Goal: Information Seeking & Learning: Learn about a topic

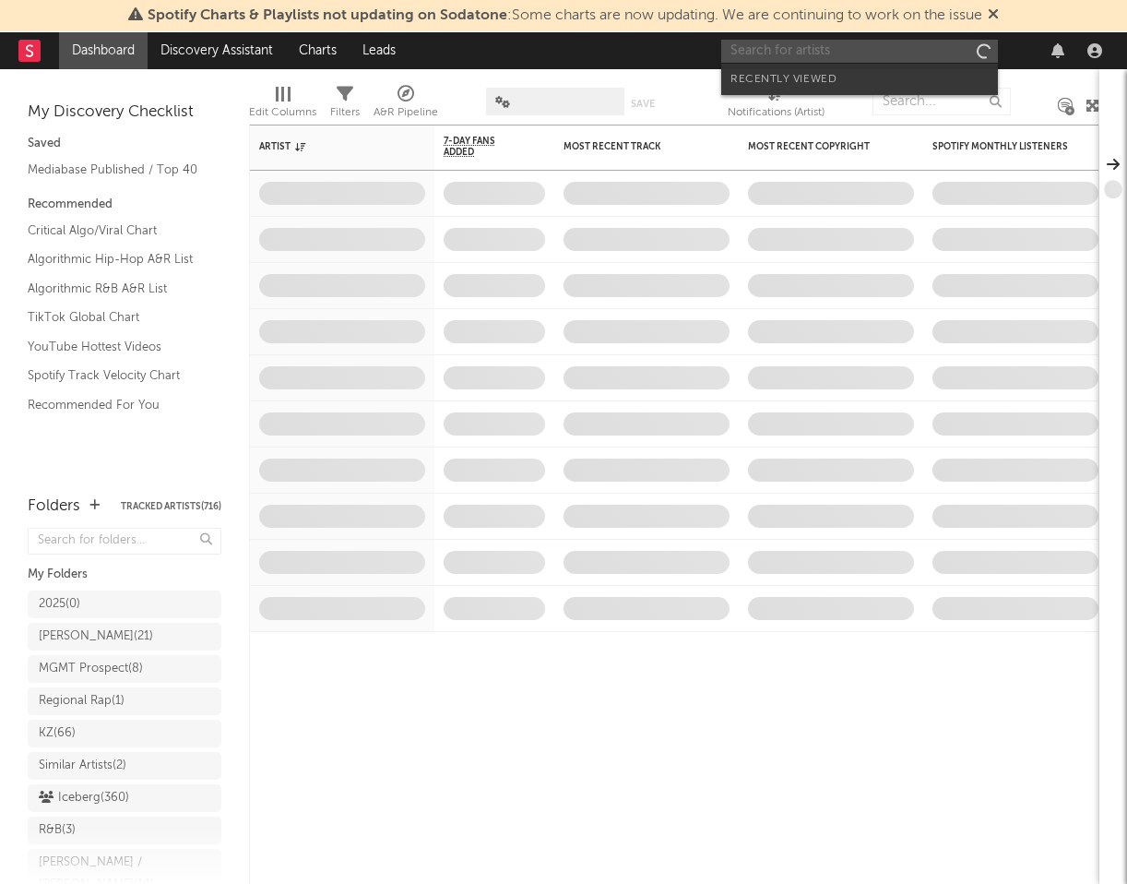
click at [875, 50] on input "text" at bounding box center [859, 51] width 277 height 23
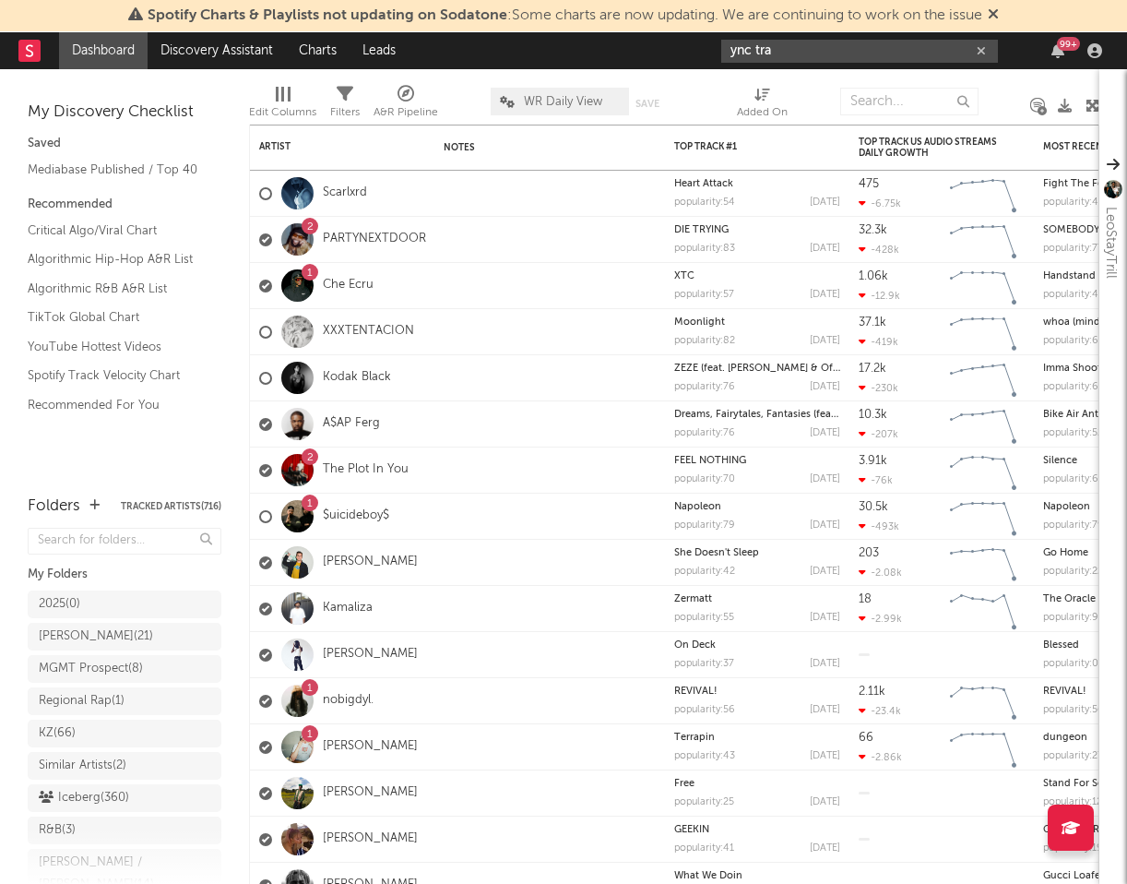
click at [875, 61] on input "ync tra" at bounding box center [859, 51] width 277 height 23
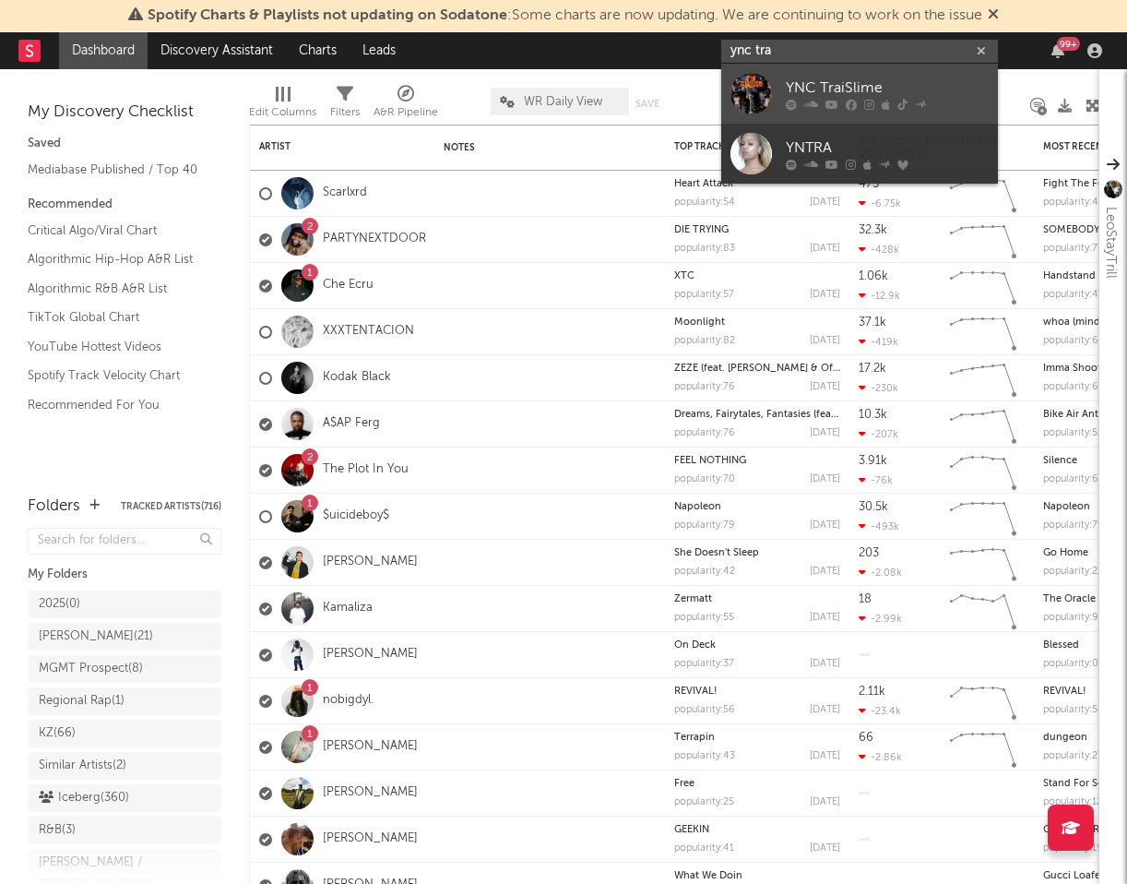
type input "ync tra"
click at [871, 84] on div "YNC TraiSlime" at bounding box center [887, 88] width 203 height 22
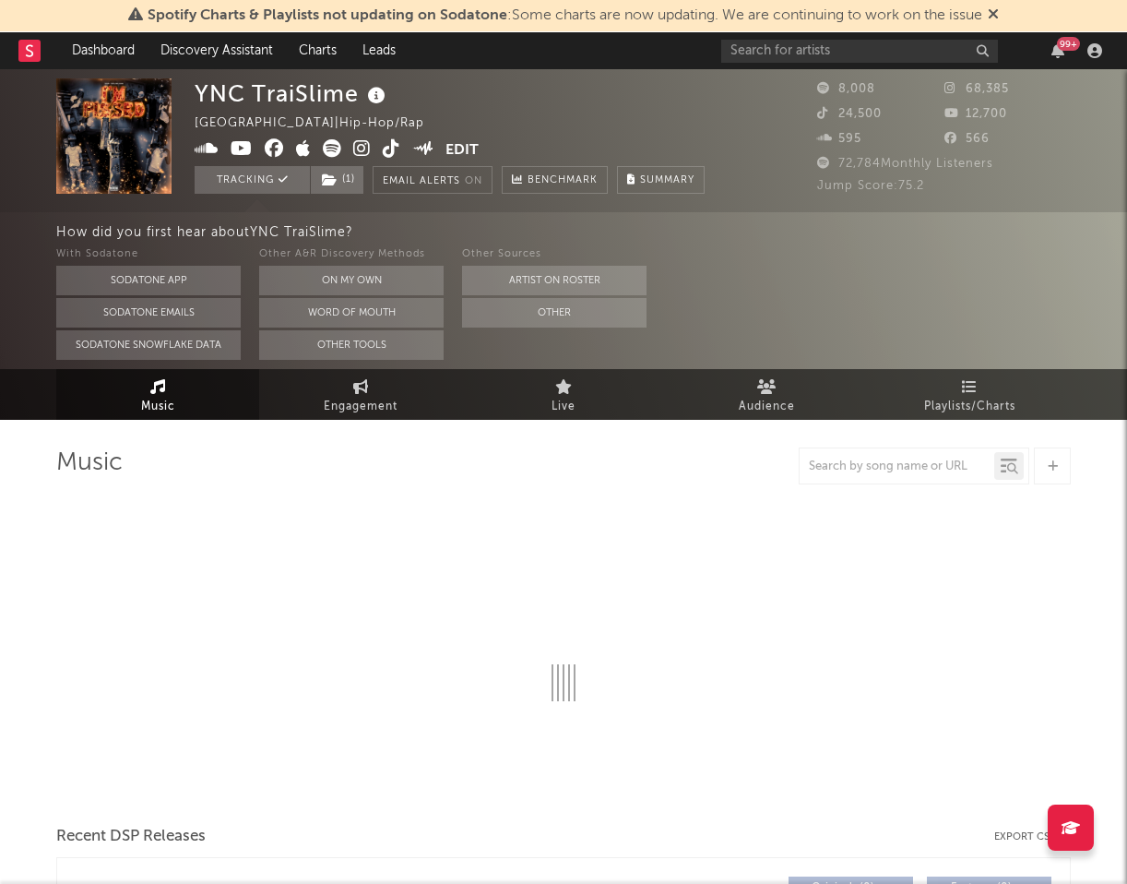
select select "6m"
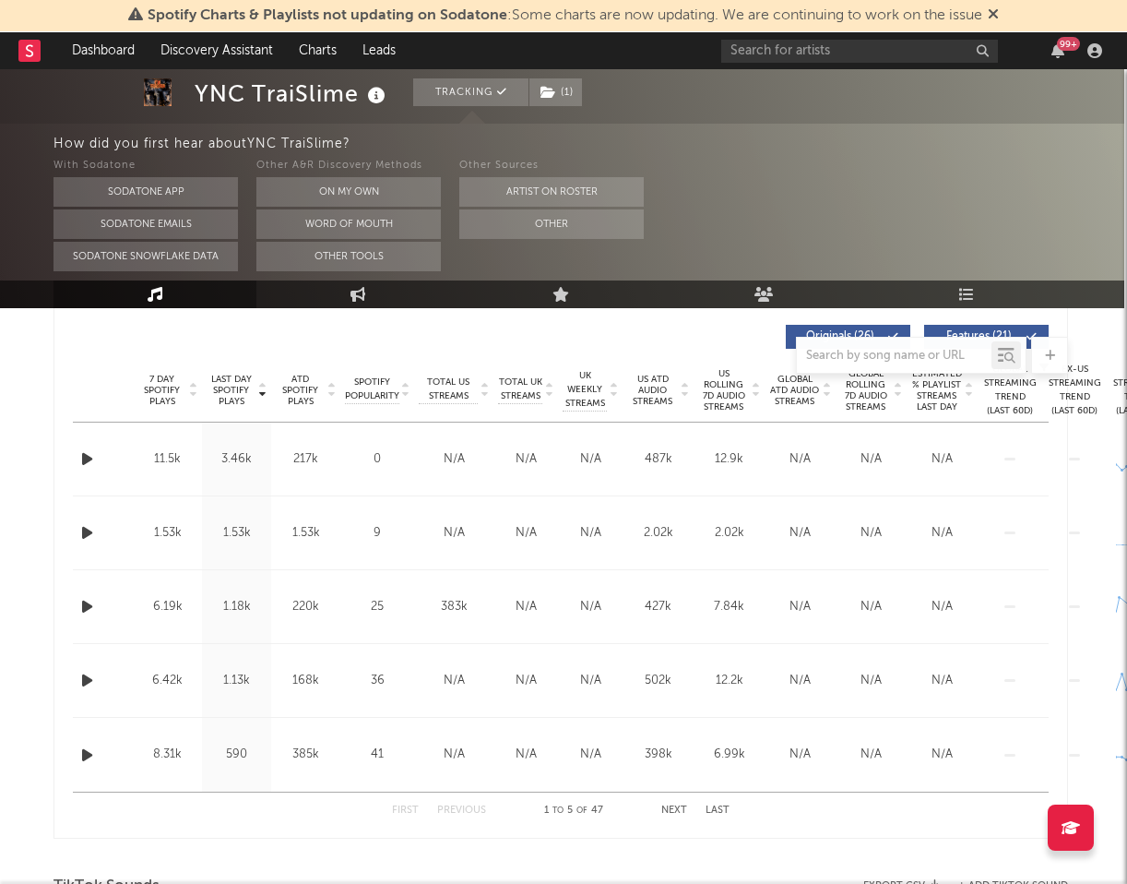
scroll to position [697, 250]
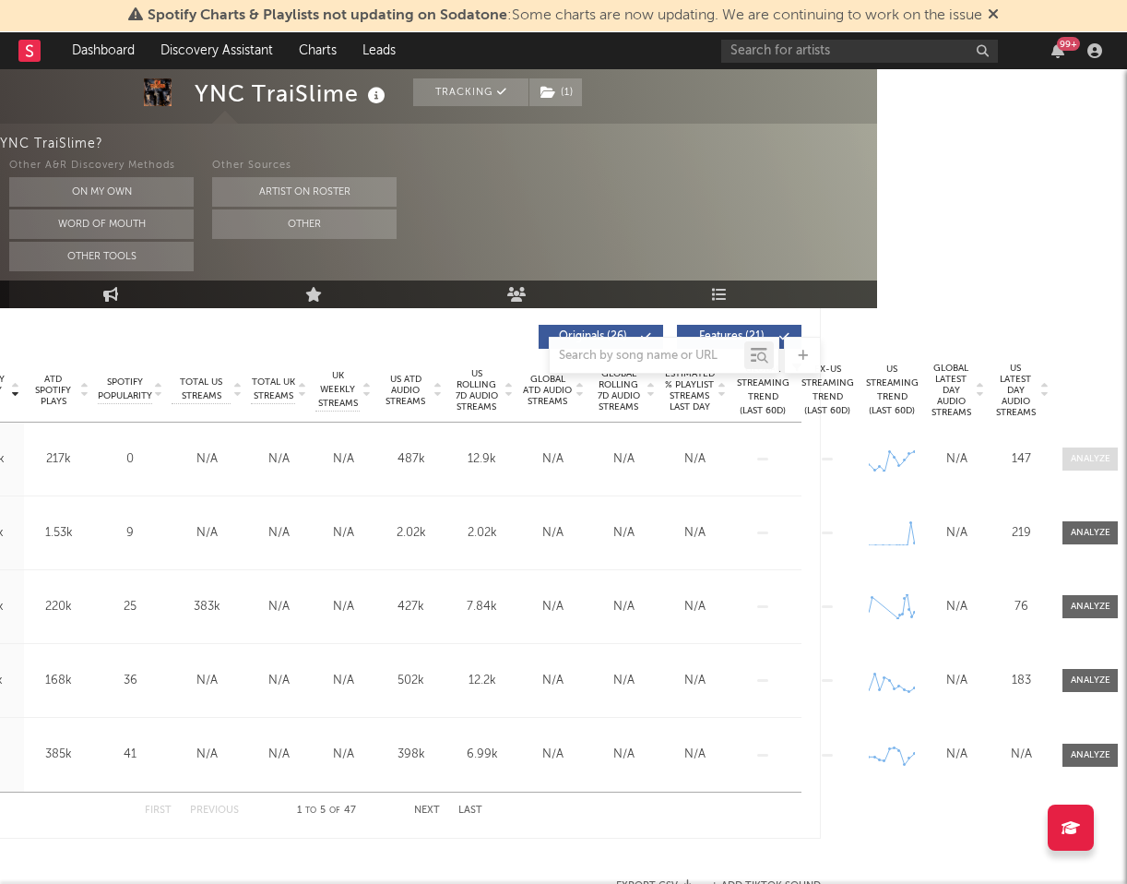
click at [1102, 459] on div at bounding box center [1091, 459] width 40 height 14
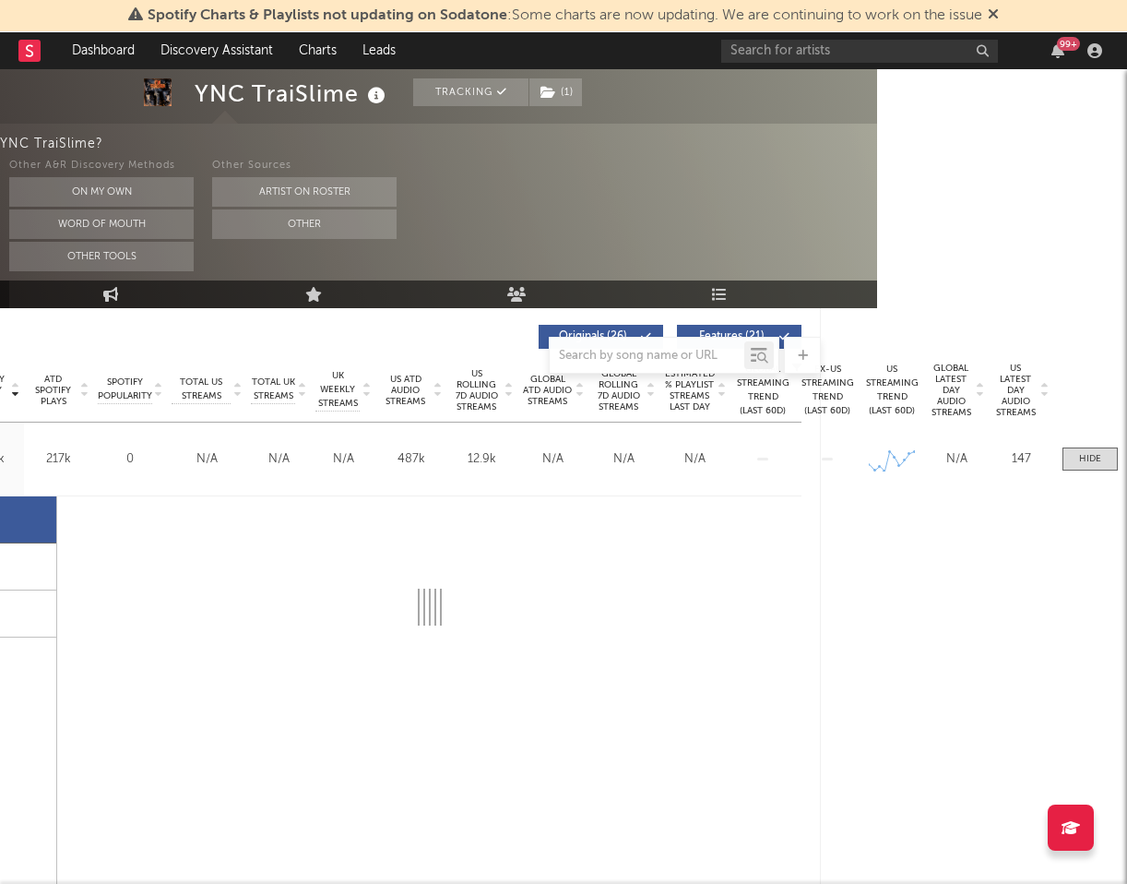
select select "6m"
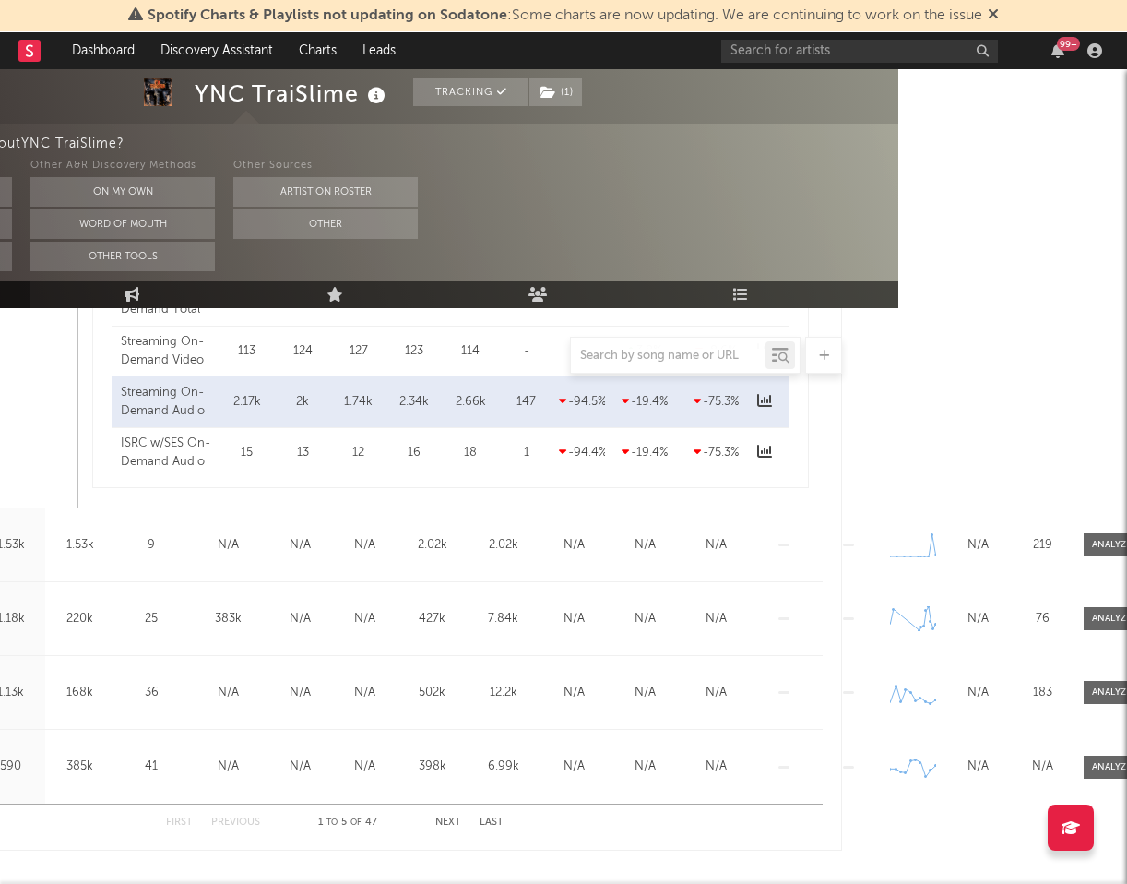
scroll to position [1563, 250]
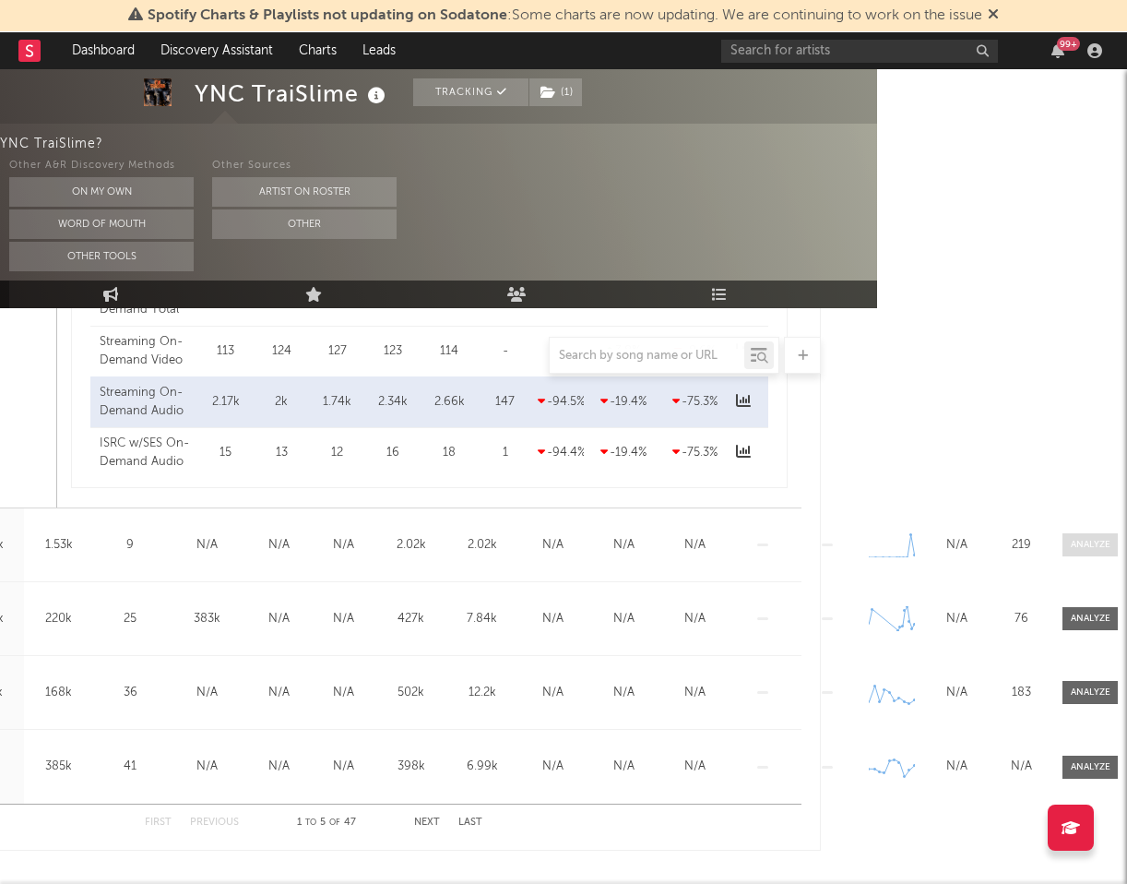
click at [1083, 544] on div at bounding box center [1091, 545] width 40 height 14
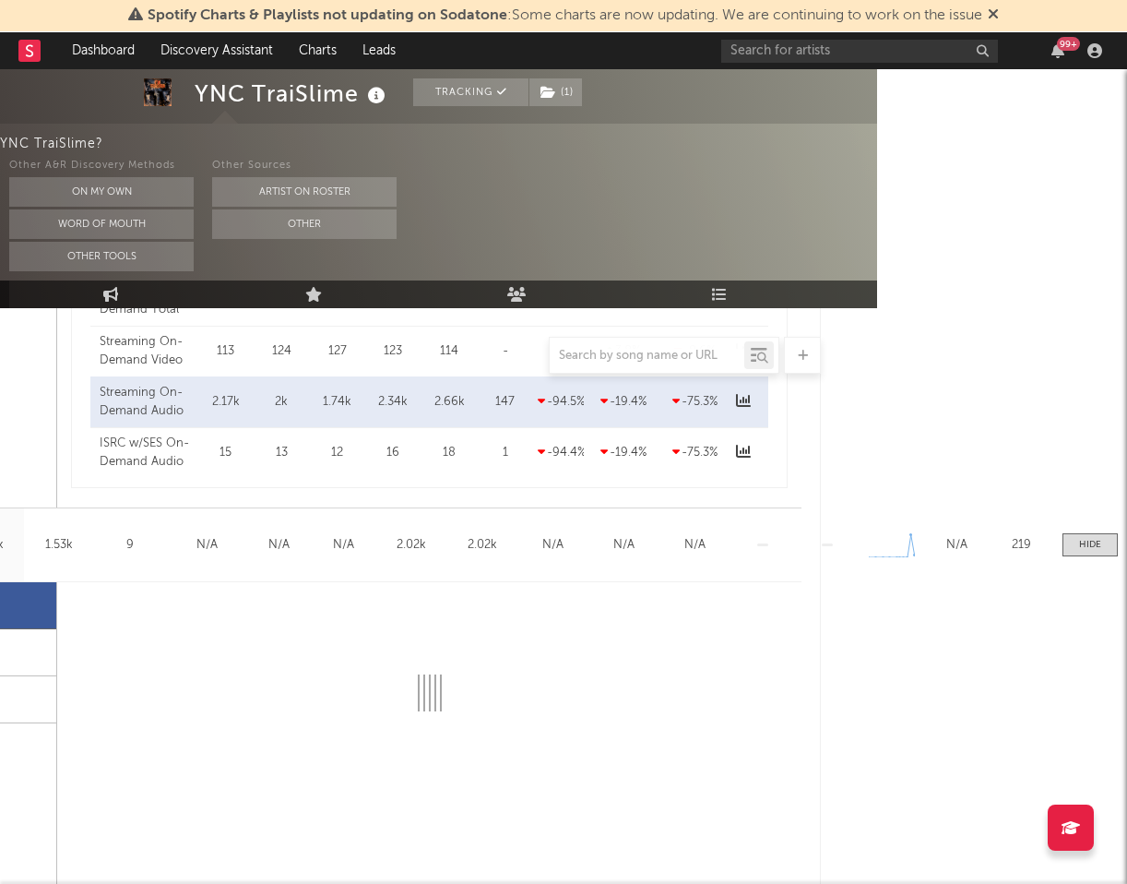
select select "1w"
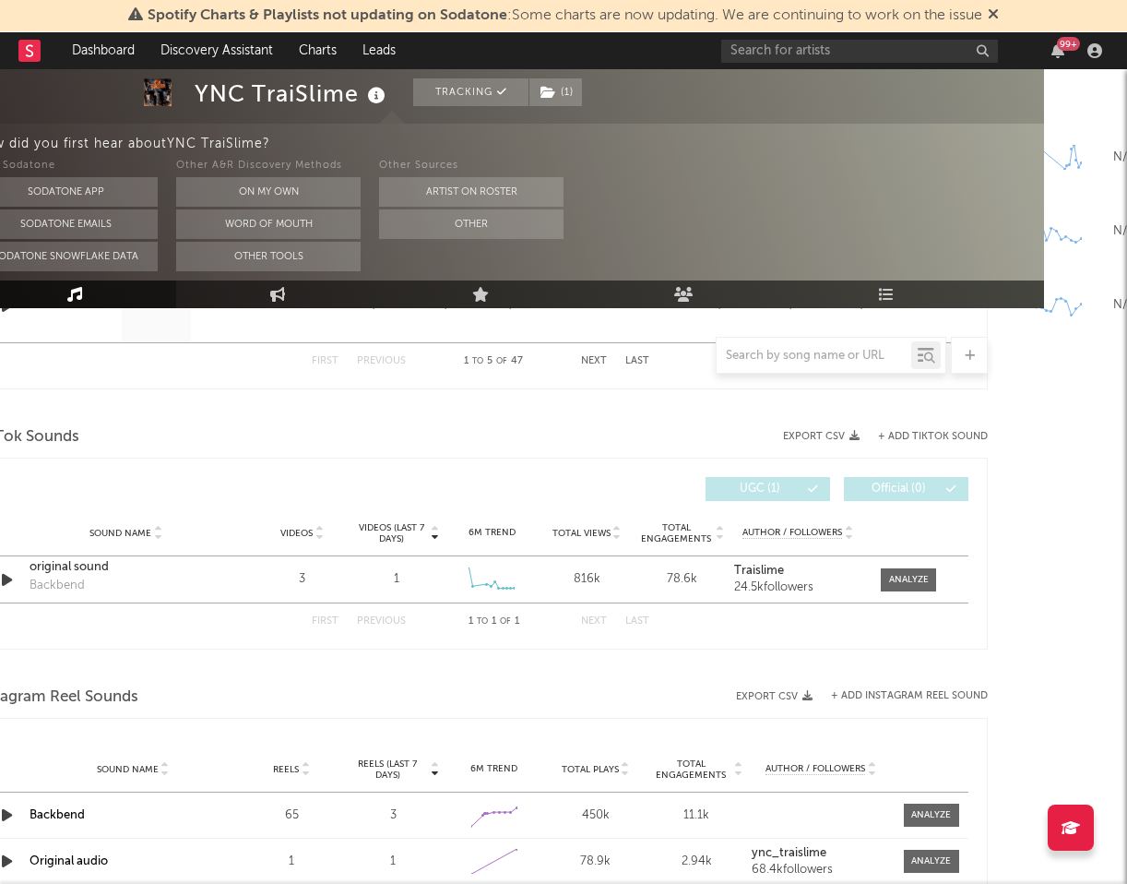
scroll to position [2906, 0]
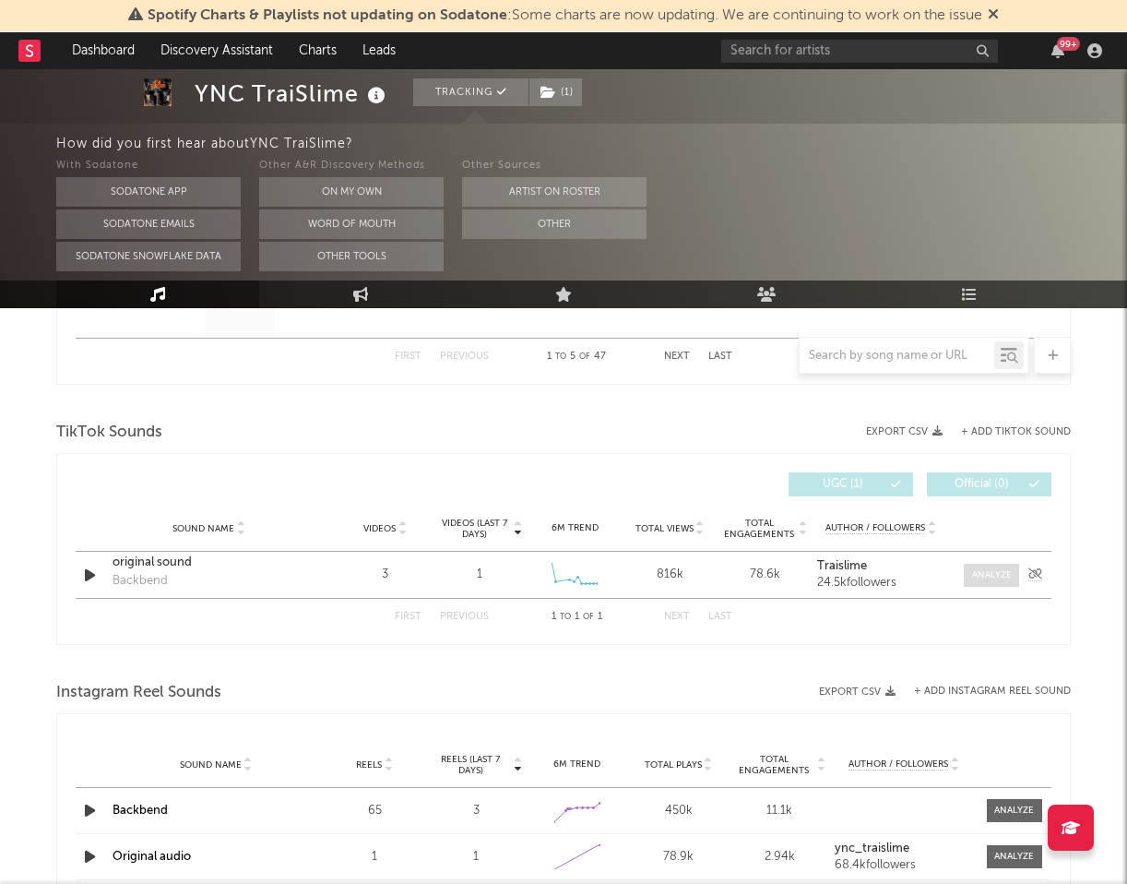
click at [978, 575] on div at bounding box center [992, 575] width 40 height 14
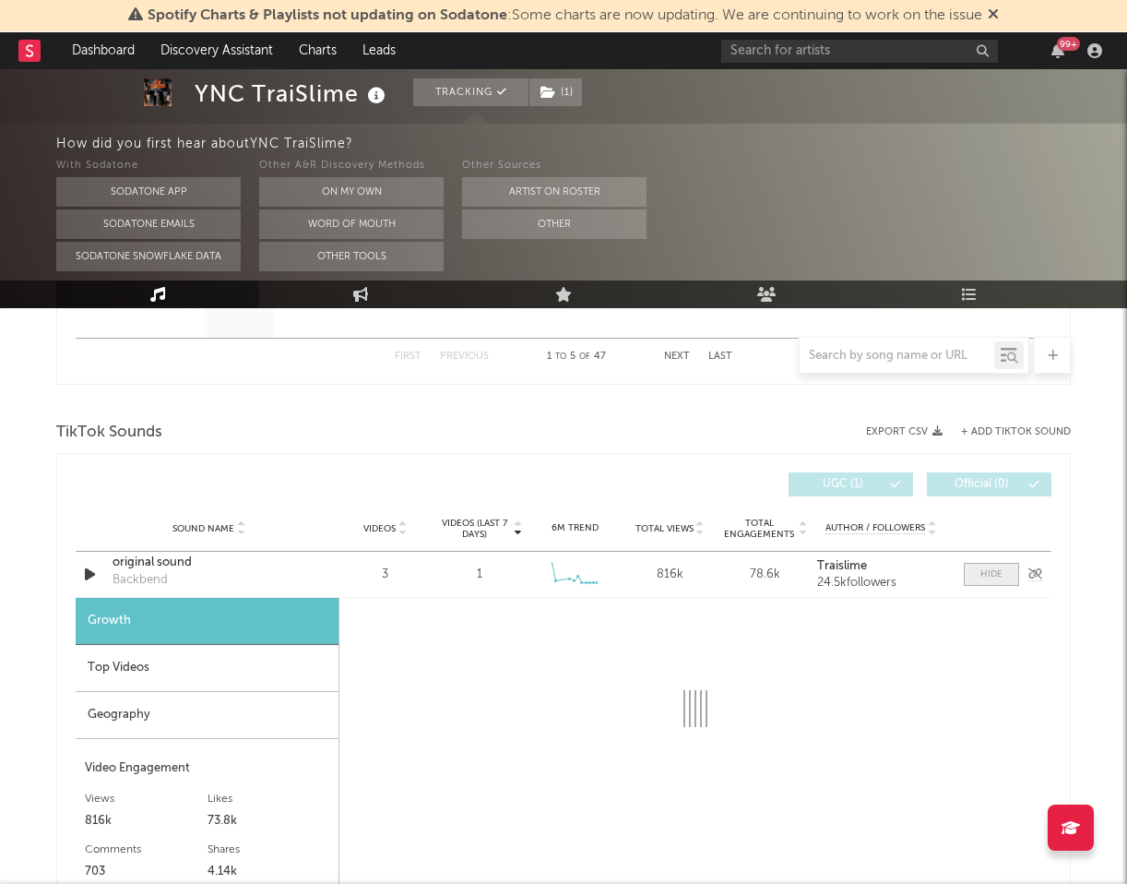
select select "1w"
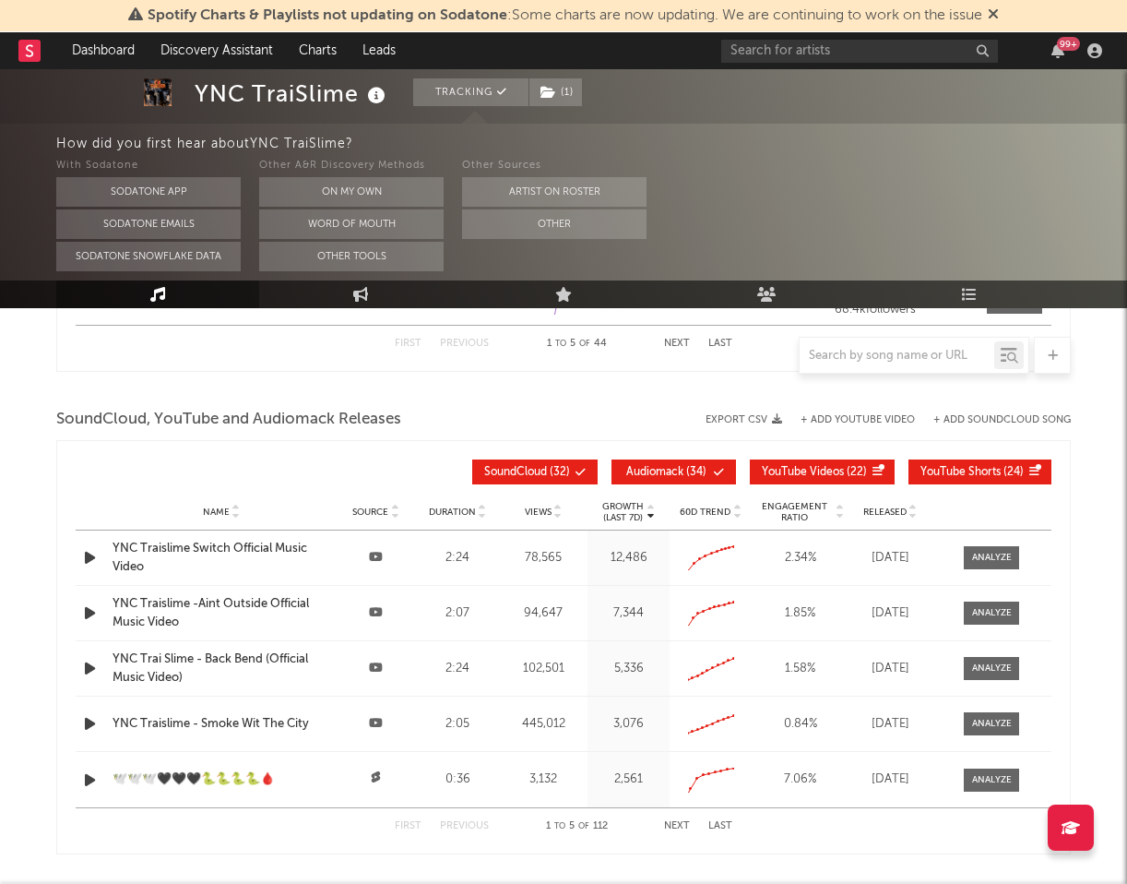
scroll to position [4122, 0]
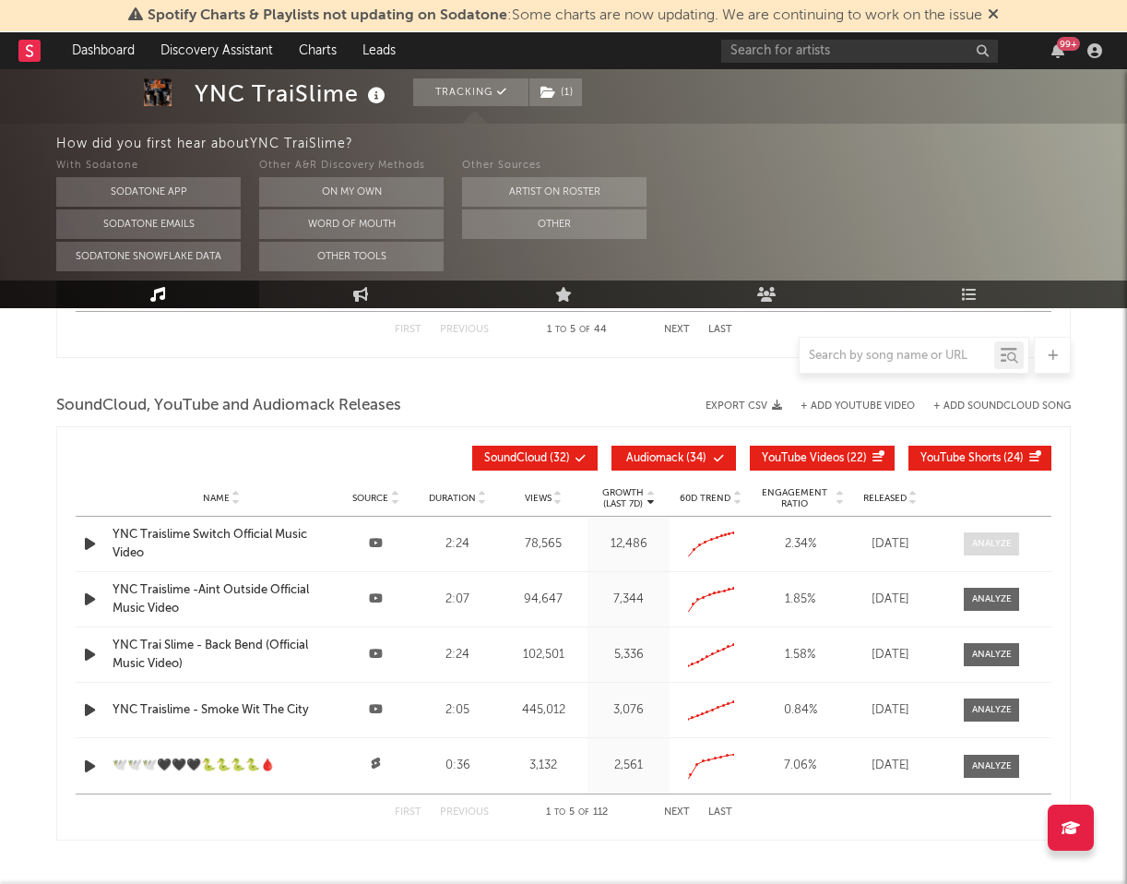
click at [1003, 537] on div at bounding box center [992, 544] width 40 height 14
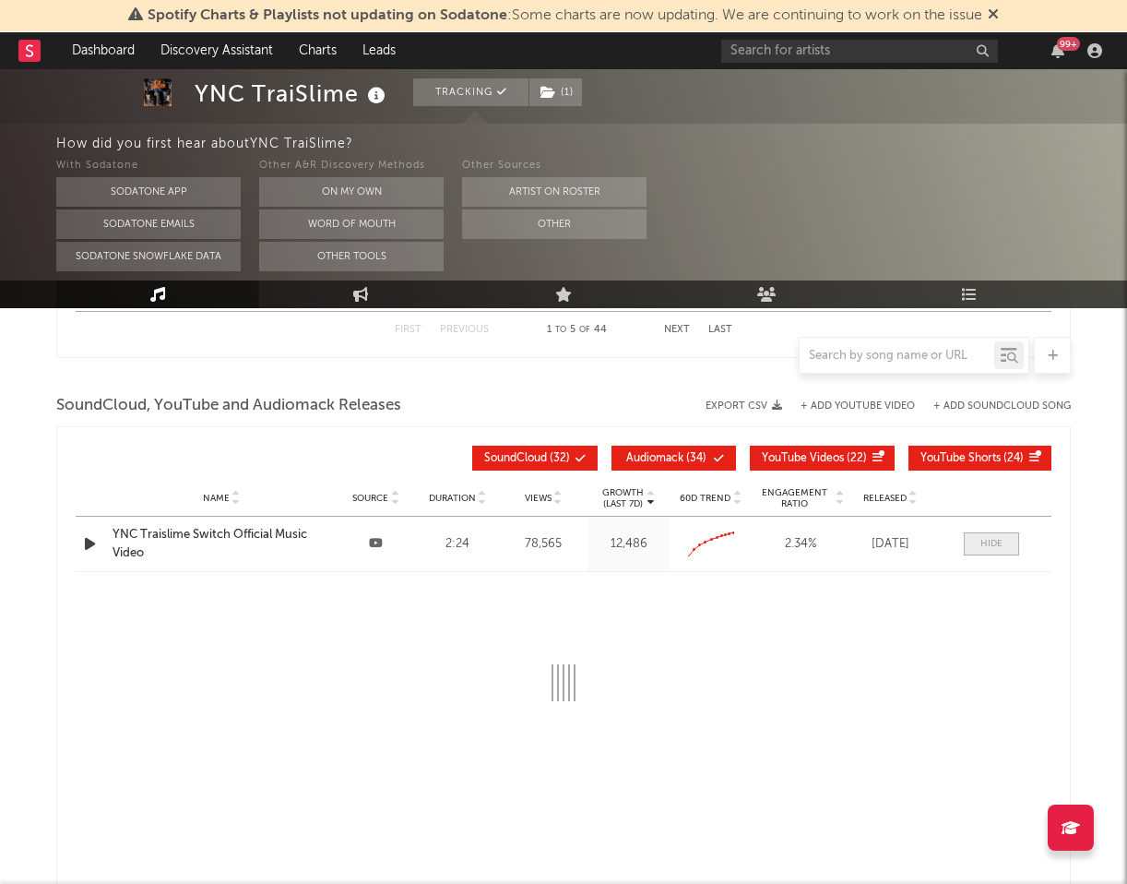
select select "All"
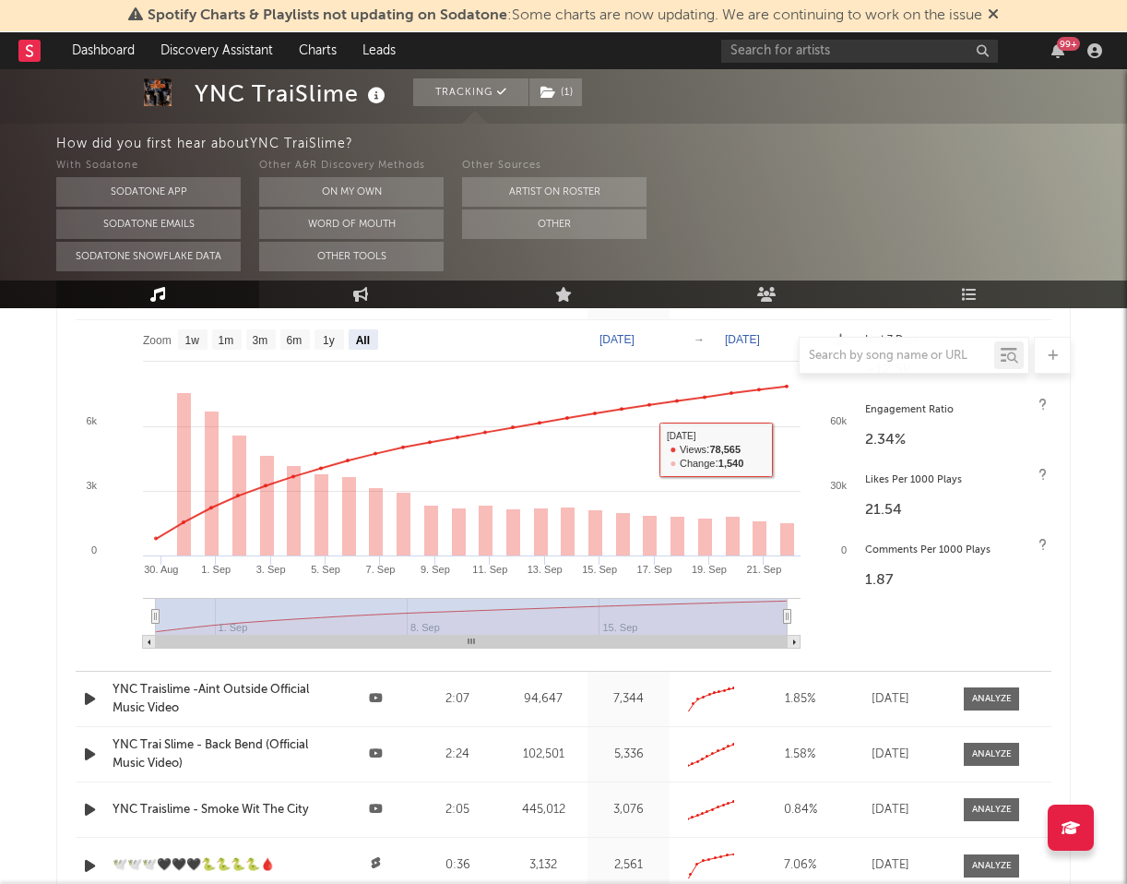
scroll to position [4569, 0]
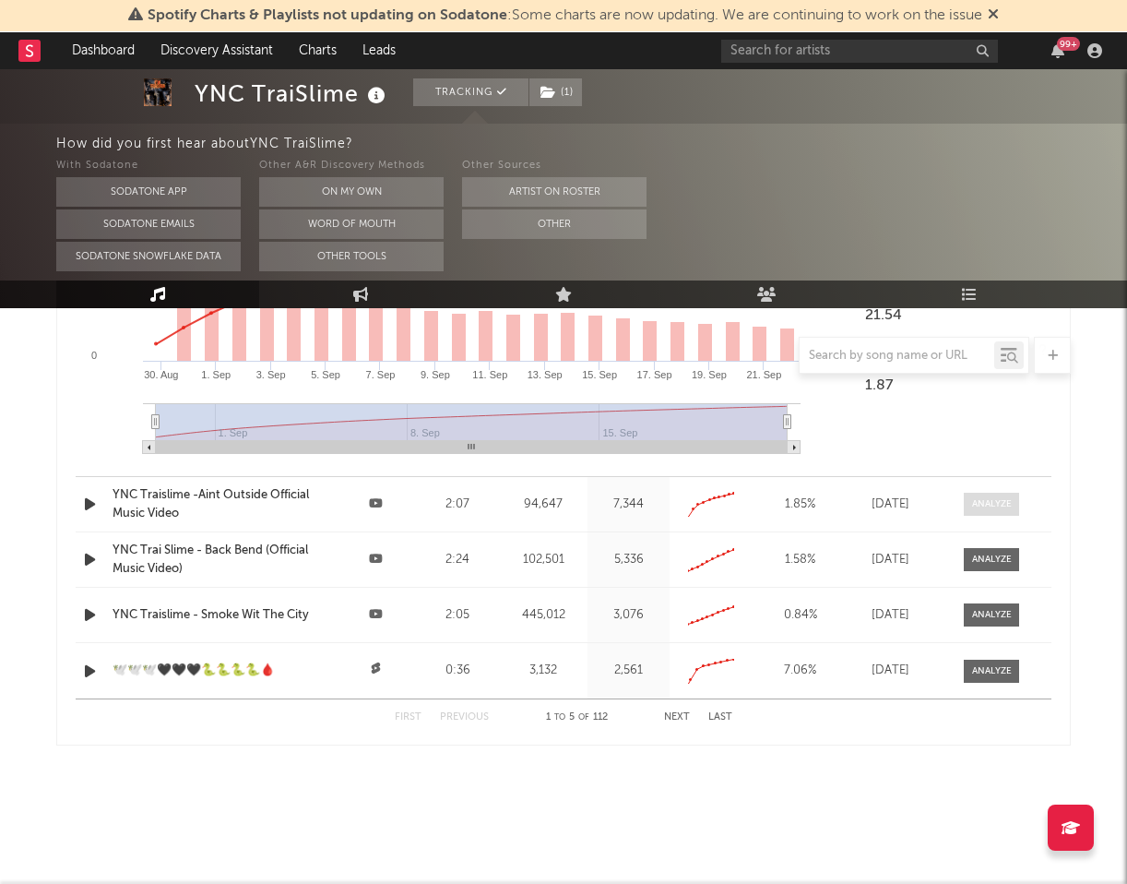
click at [1014, 498] on span at bounding box center [991, 504] width 55 height 23
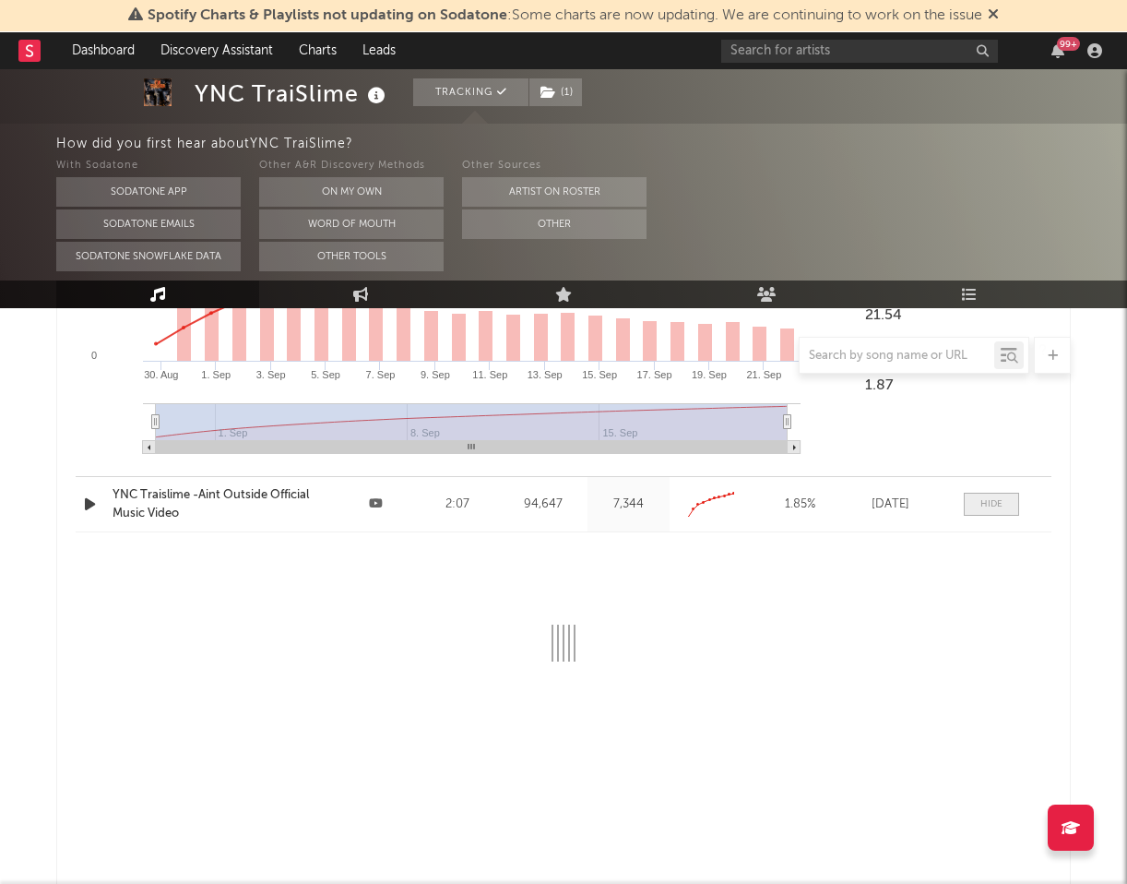
select select "All"
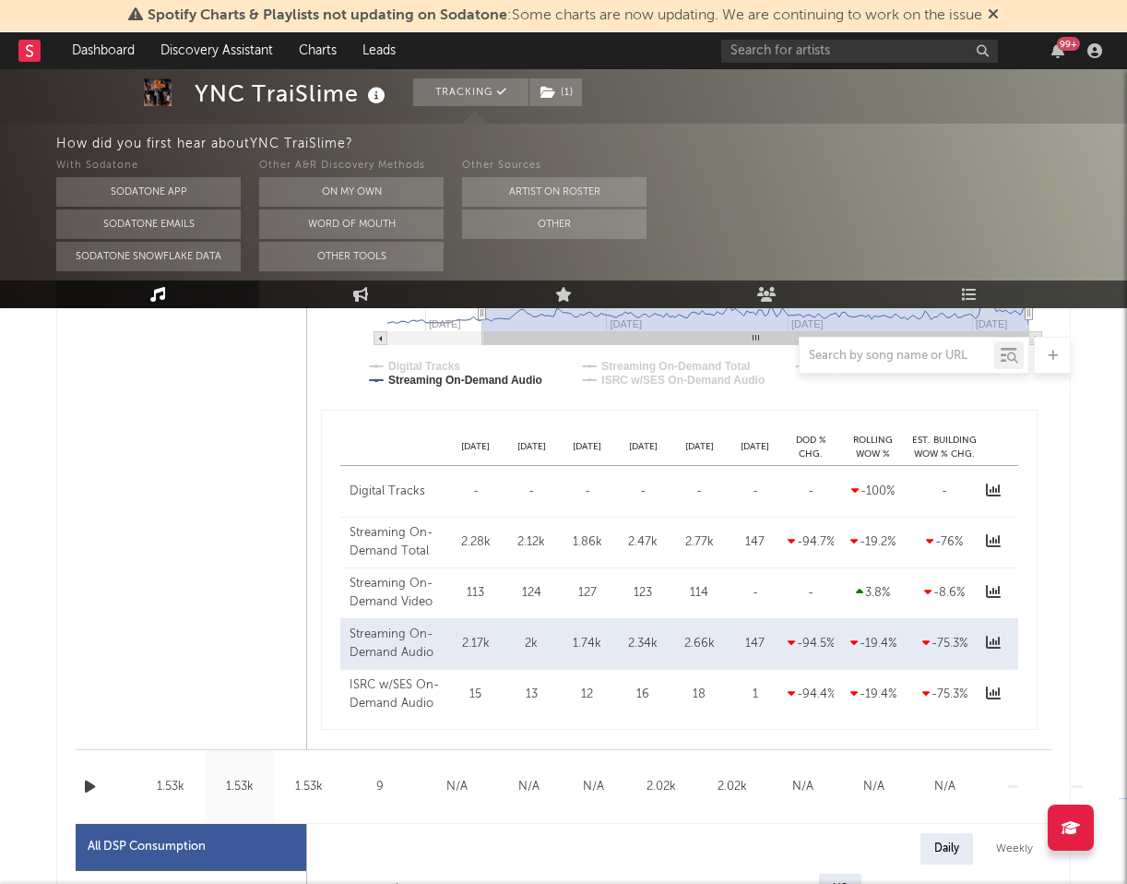
scroll to position [969, 0]
